Goal: Information Seeking & Learning: Learn about a topic

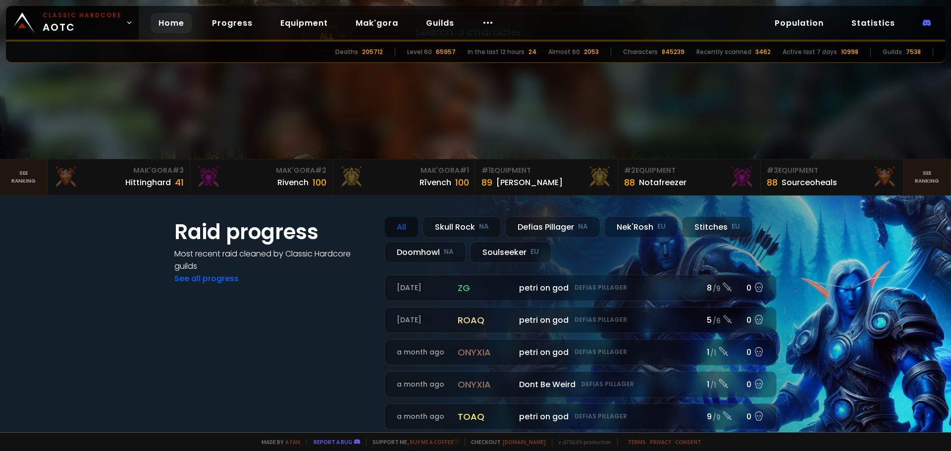
scroll to position [256, 0]
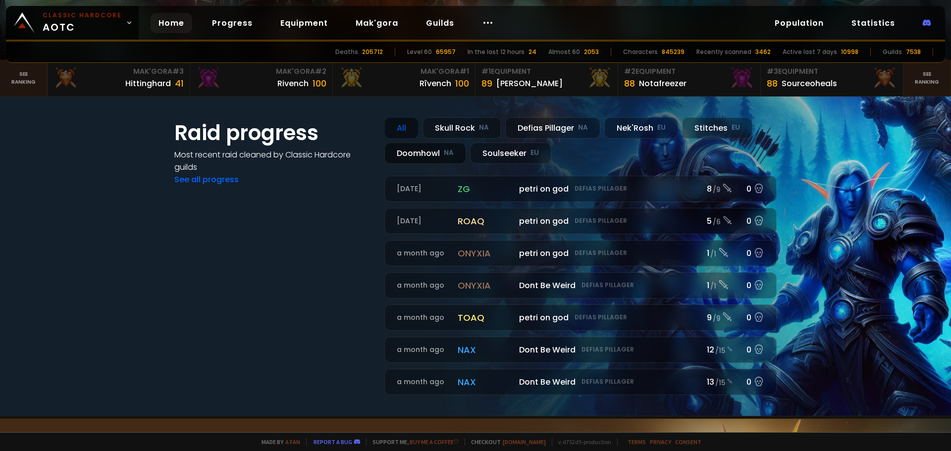
click at [406, 150] on div "Doomhowl NA" at bounding box center [425, 153] width 82 height 21
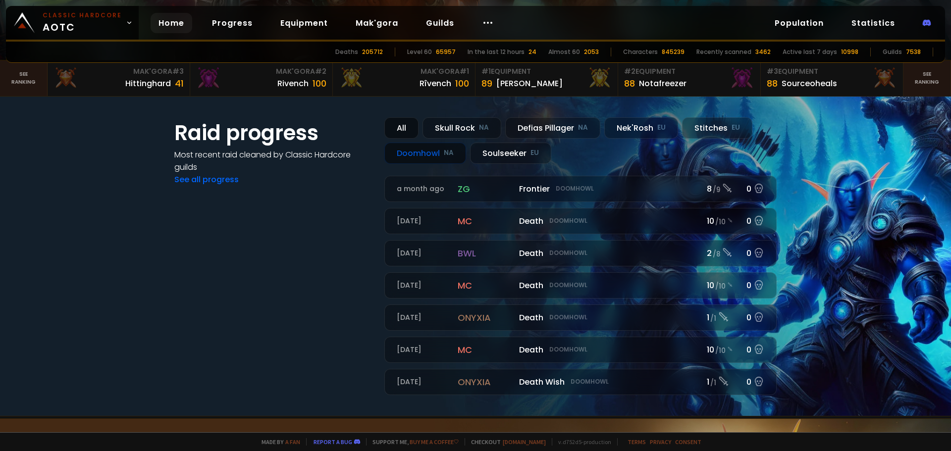
click at [404, 134] on div "All" at bounding box center [401, 127] width 34 height 21
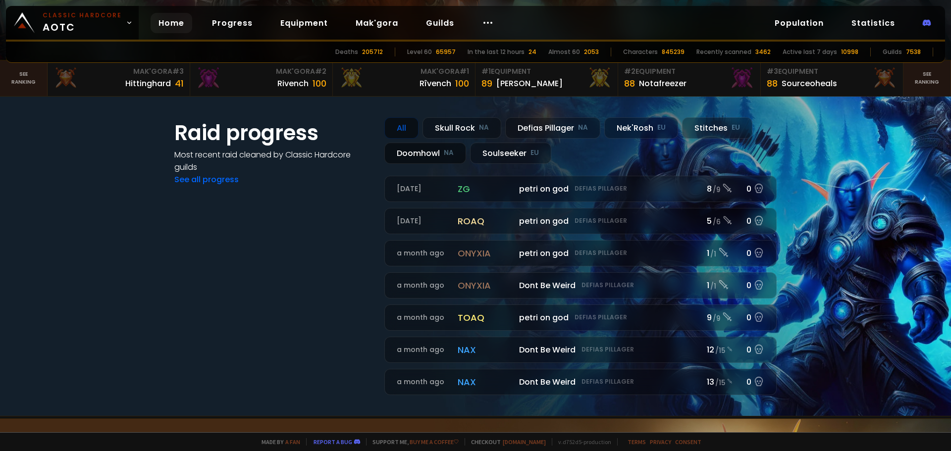
click at [411, 160] on div "Doomhowl NA" at bounding box center [425, 153] width 82 height 21
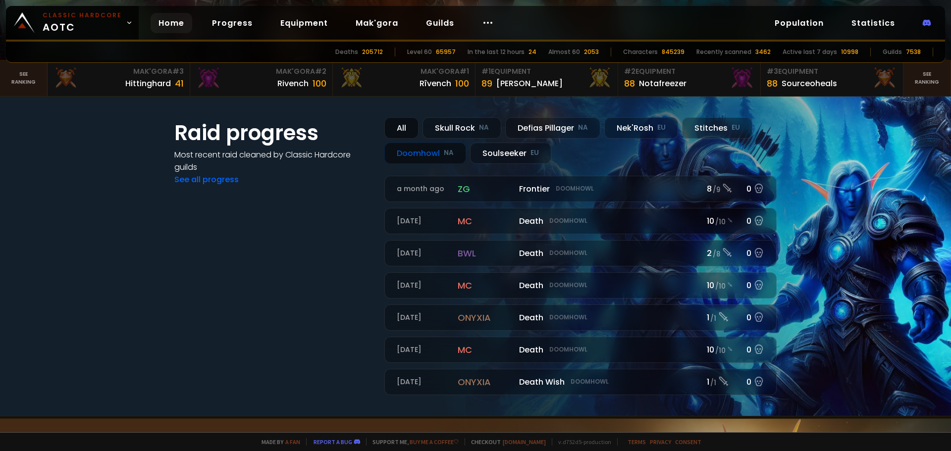
click at [400, 124] on div "All" at bounding box center [401, 127] width 34 height 21
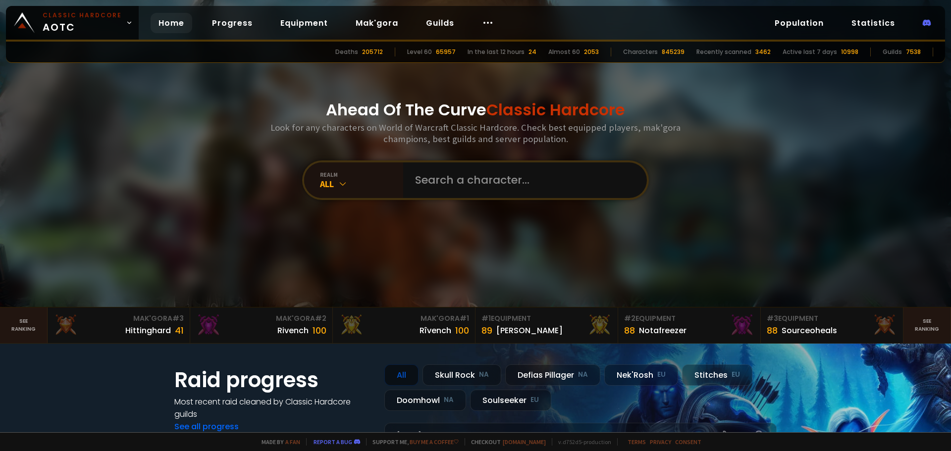
scroll to position [8, 0]
click at [484, 23] on icon at bounding box center [488, 23] width 12 height 12
click at [483, 51] on link "Race to 60" at bounding box center [484, 52] width 86 height 22
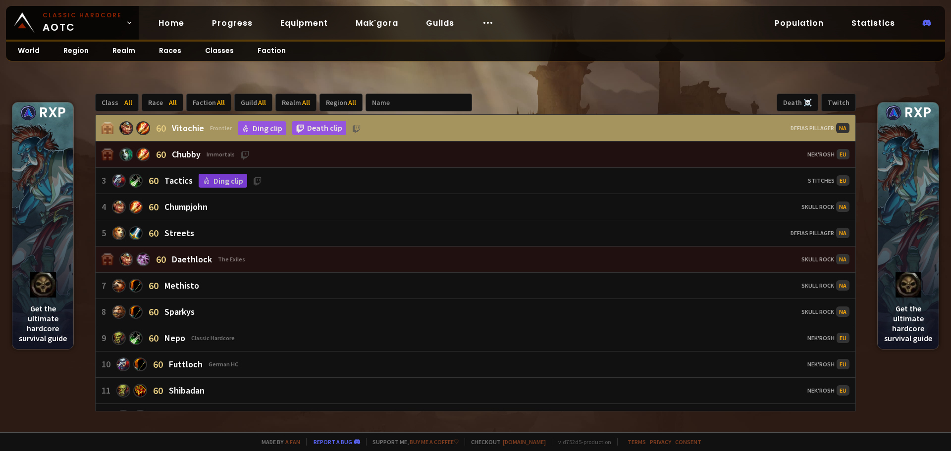
click at [437, 126] on div "60 Vitochie Frontier Ding clip Death clip" at bounding box center [326, 128] width 449 height 14
click at [407, 150] on div "60 Chubby Immortals" at bounding box center [326, 155] width 449 height 14
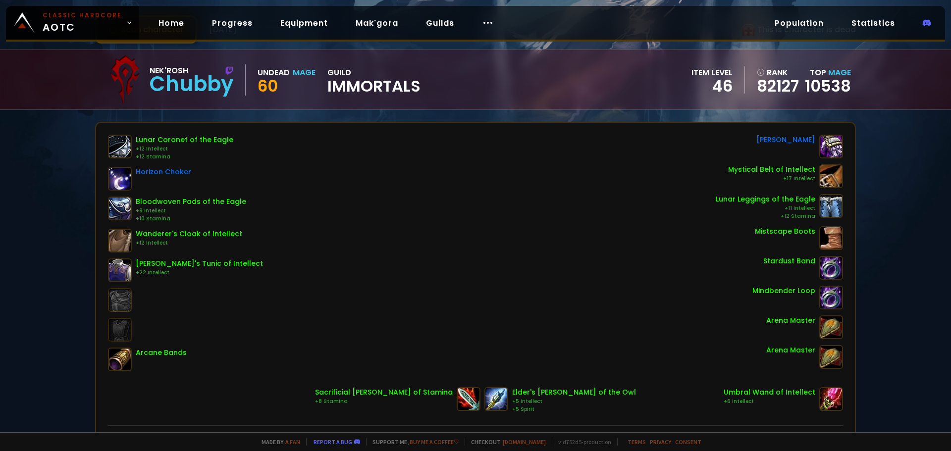
scroll to position [50, 0]
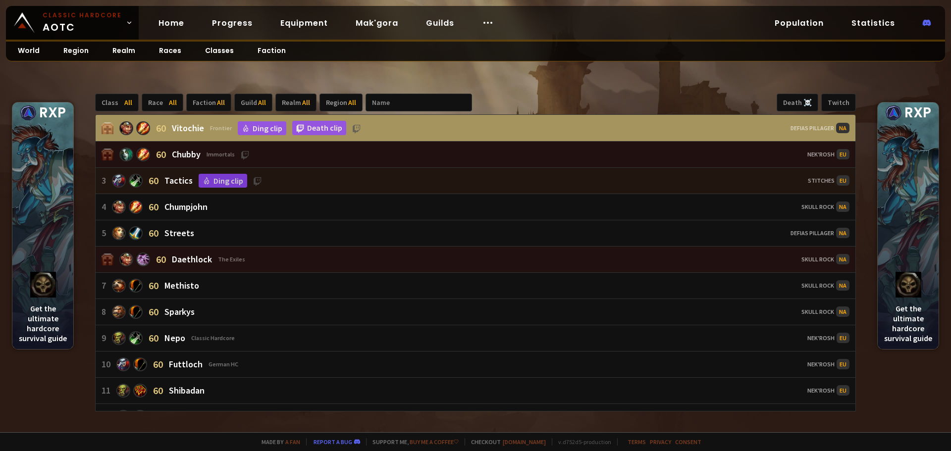
click at [403, 182] on div "3 60 Tactics Ding clip" at bounding box center [326, 181] width 449 height 14
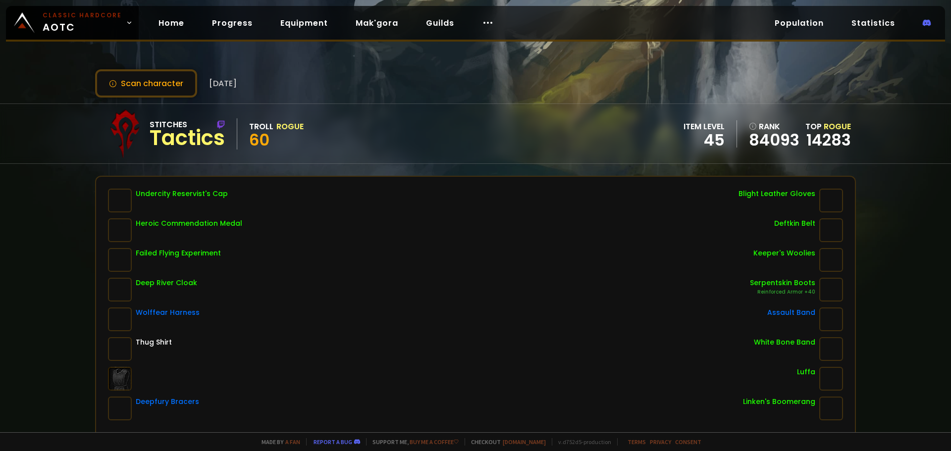
scroll to position [50, 0]
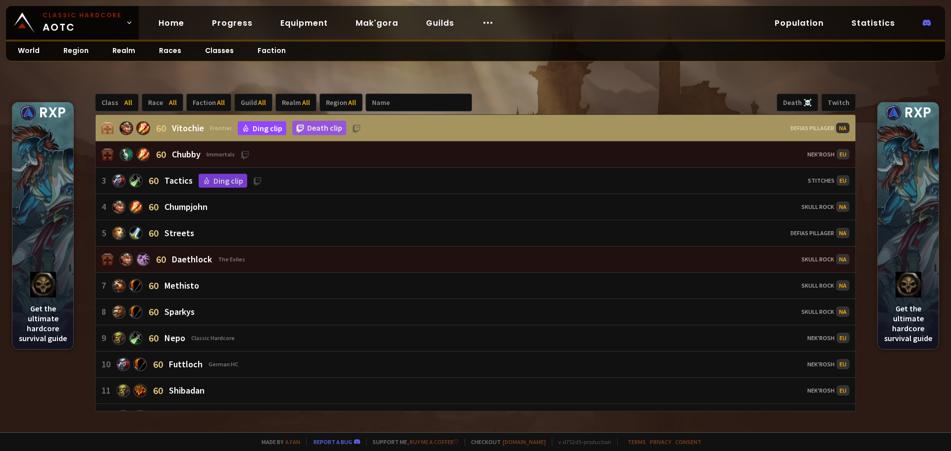
click at [274, 129] on link "Ding clip" at bounding box center [262, 128] width 49 height 14
click at [330, 126] on link "Death clip" at bounding box center [319, 128] width 54 height 14
